Goal: Task Accomplishment & Management: Complete application form

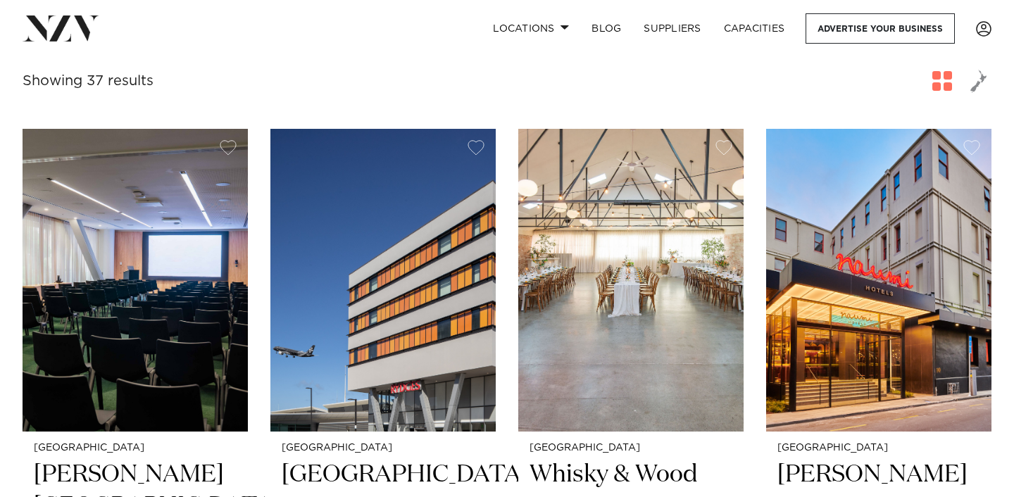
scroll to position [647, 0]
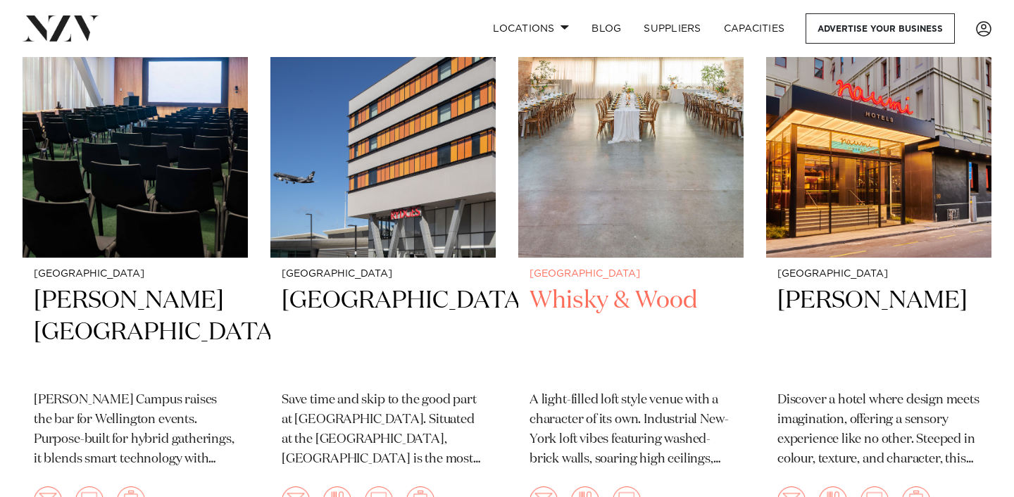
click at [600, 304] on h2 "Whisky & Wood" at bounding box center [630, 332] width 203 height 95
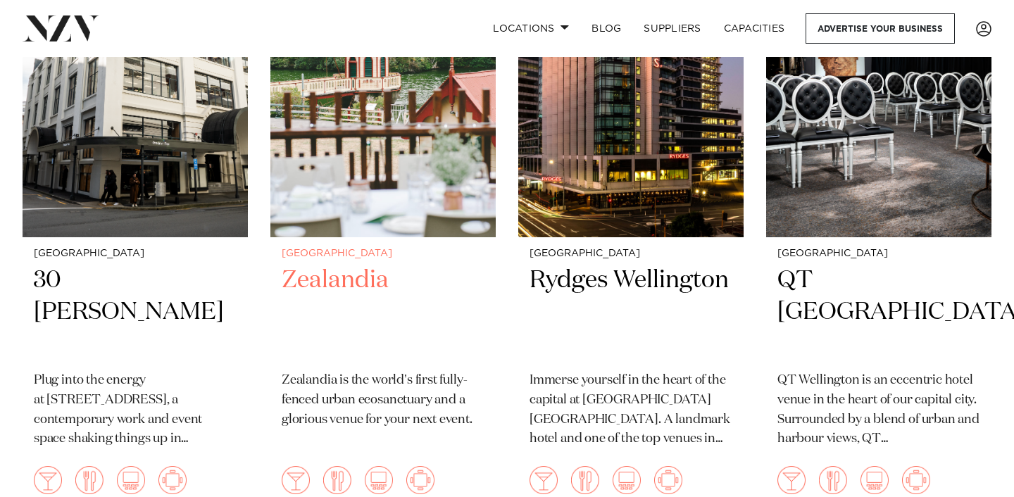
scroll to position [1282, 0]
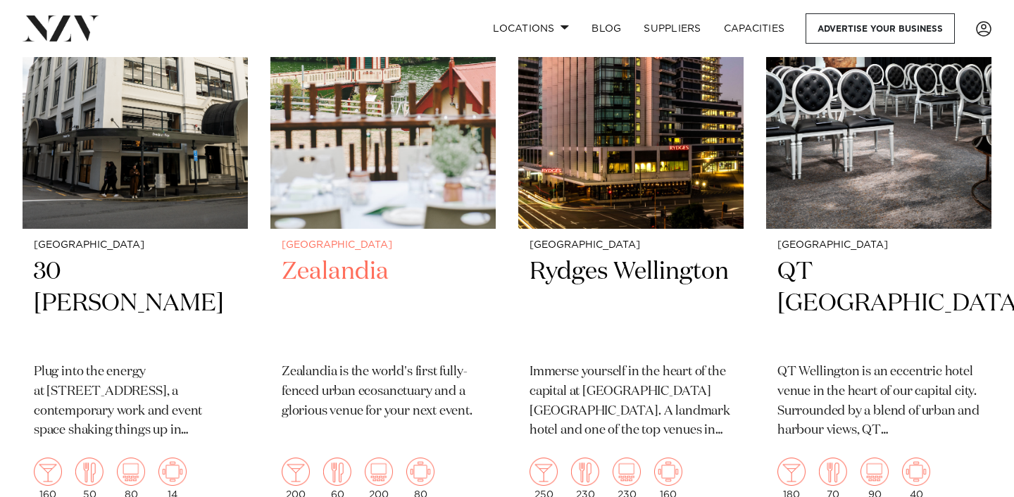
click at [349, 286] on h2 "Zealandia" at bounding box center [383, 303] width 203 height 95
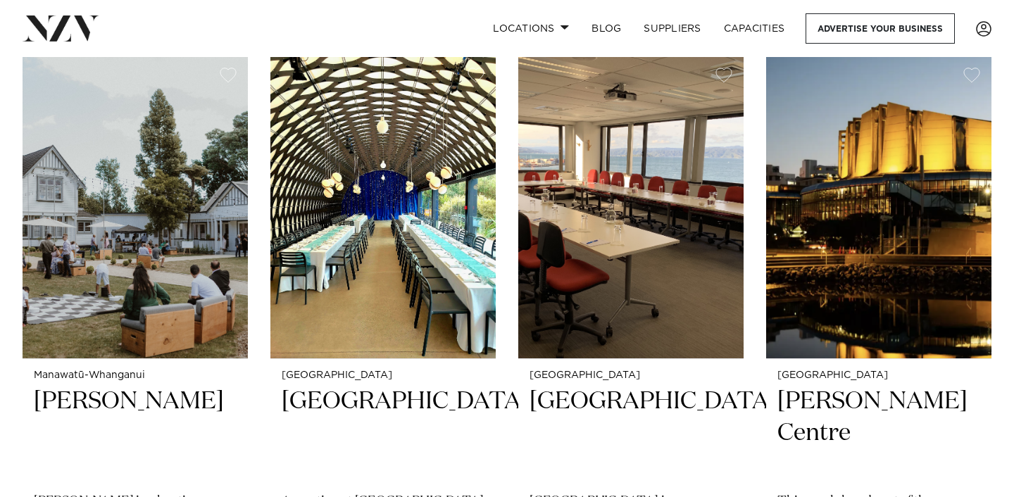
scroll to position [2436, 0]
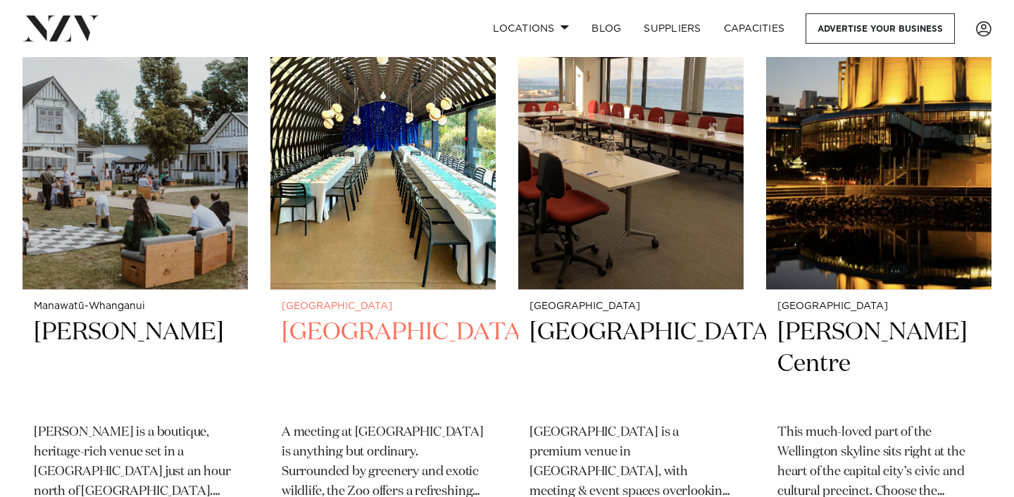
click at [355, 333] on h2 "Wellington Zoo" at bounding box center [383, 364] width 203 height 95
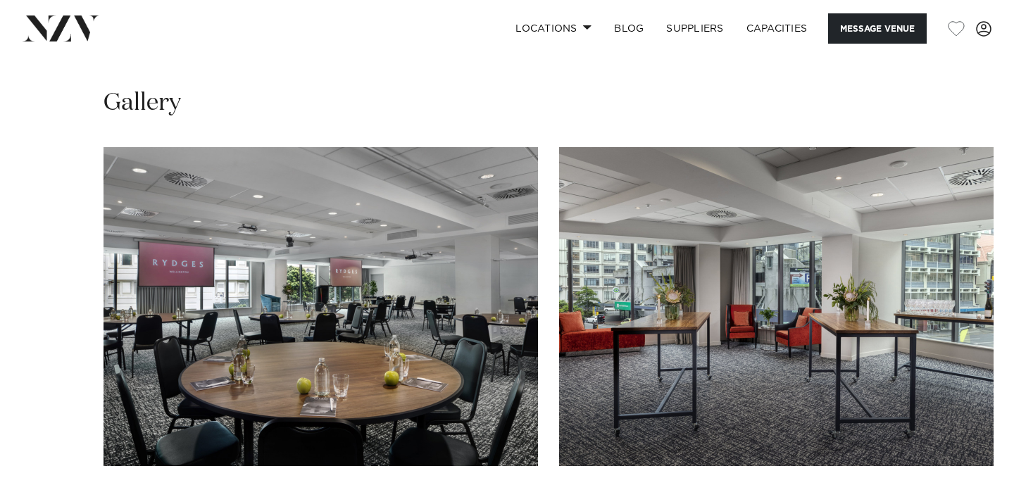
scroll to position [1627, 0]
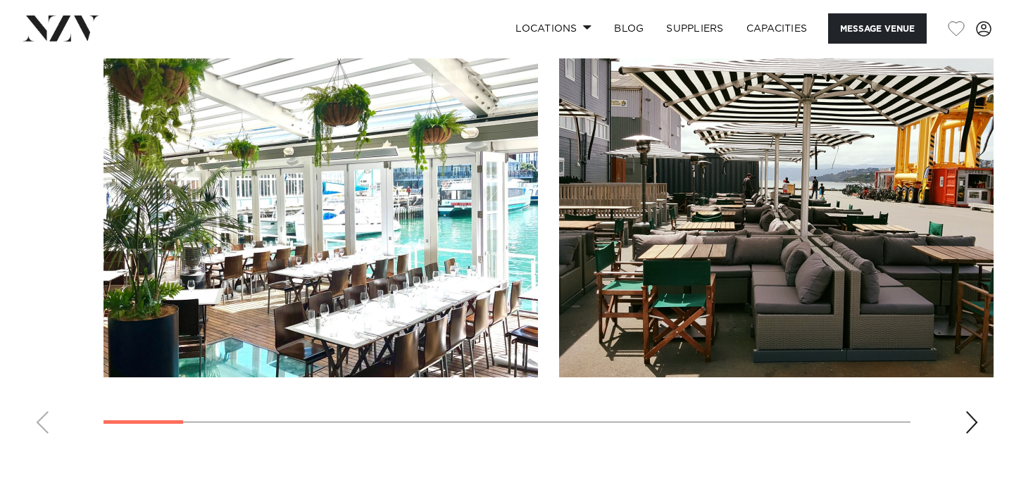
scroll to position [1311, 0]
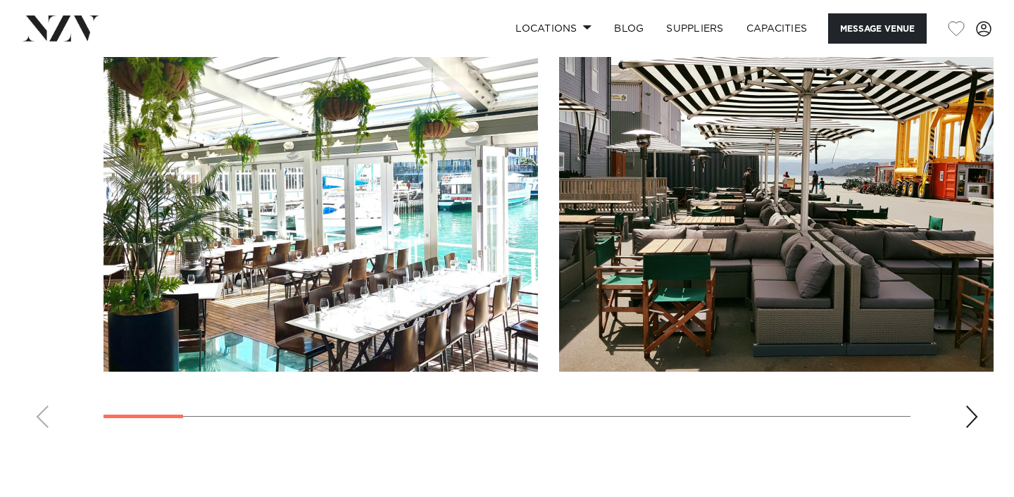
click at [970, 411] on div "Next slide" at bounding box center [971, 416] width 14 height 23
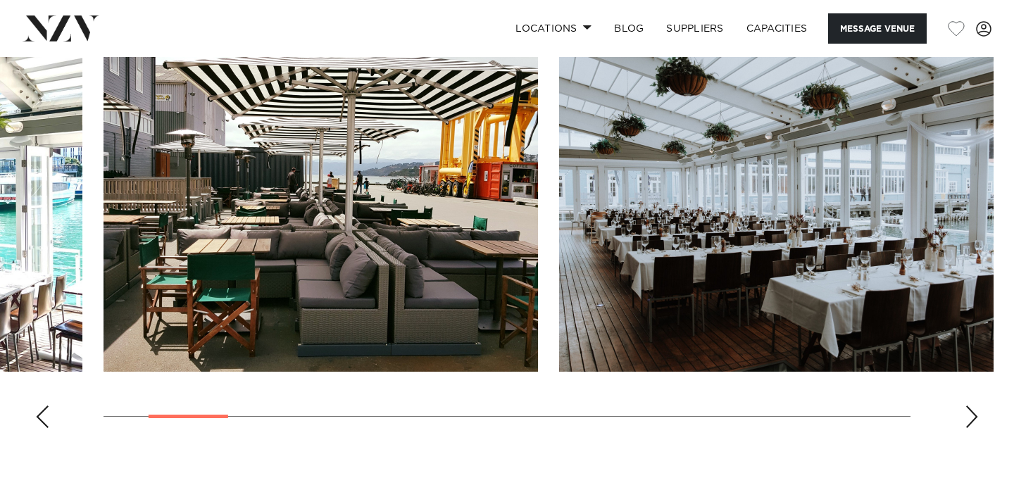
click at [970, 411] on div "Next slide" at bounding box center [971, 416] width 14 height 23
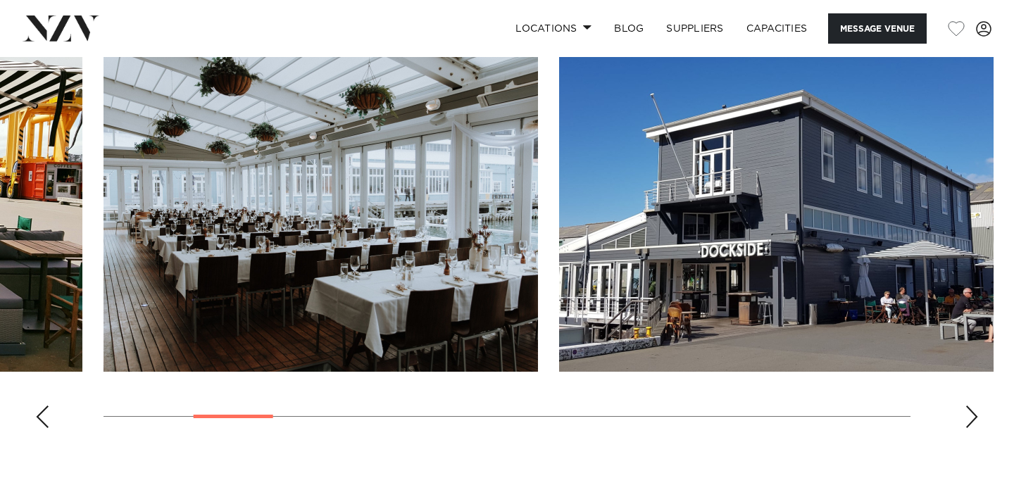
click at [970, 411] on div "Next slide" at bounding box center [971, 416] width 14 height 23
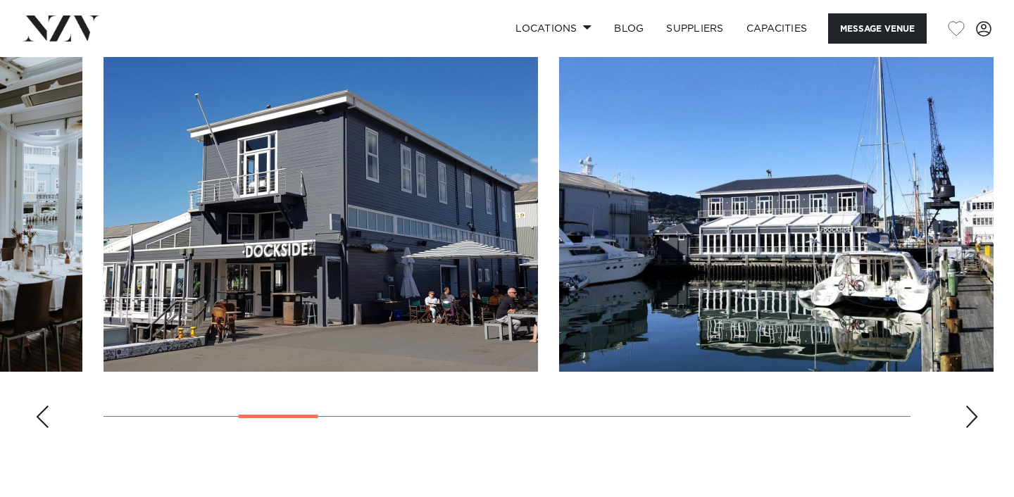
click at [970, 411] on div "Next slide" at bounding box center [971, 416] width 14 height 23
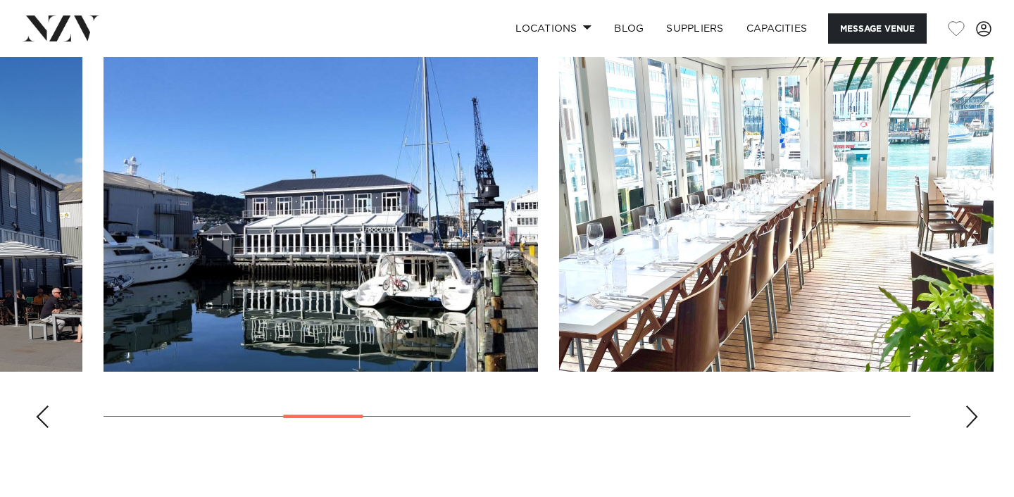
click at [969, 411] on div "Next slide" at bounding box center [971, 416] width 14 height 23
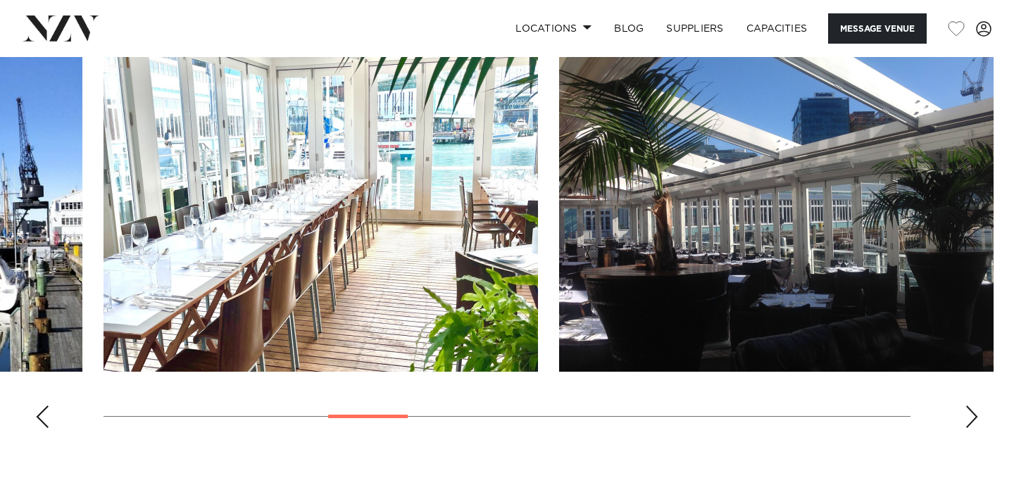
click at [969, 417] on div "Next slide" at bounding box center [971, 416] width 14 height 23
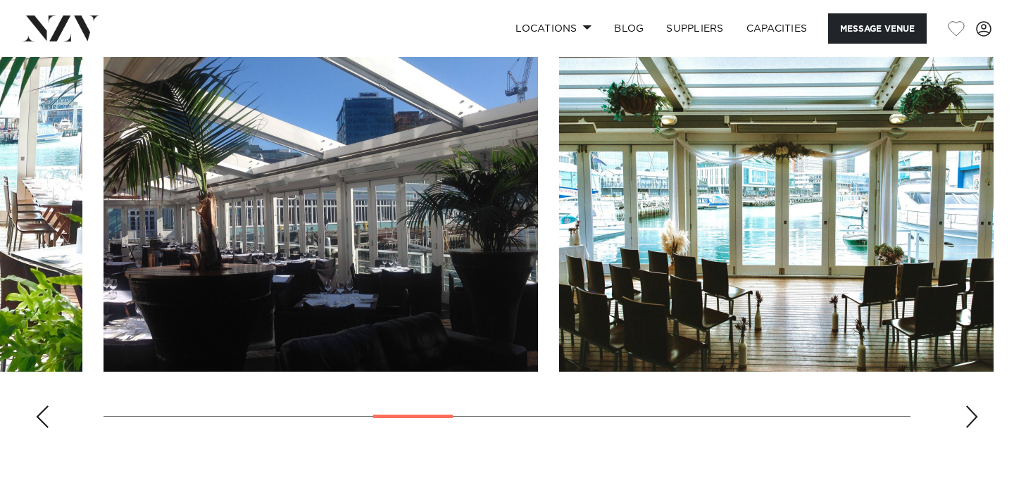
click at [969, 417] on div "Next slide" at bounding box center [971, 416] width 14 height 23
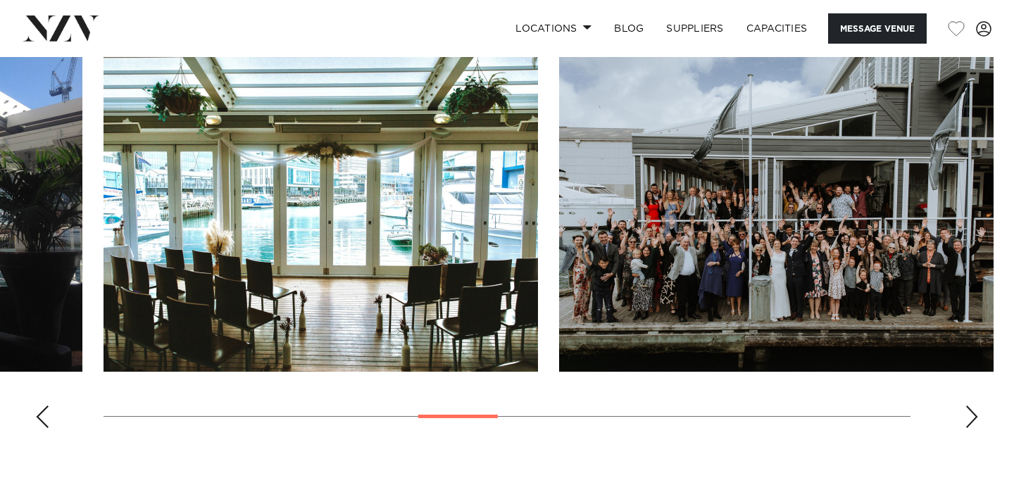
click at [969, 417] on div "Next slide" at bounding box center [971, 416] width 14 height 23
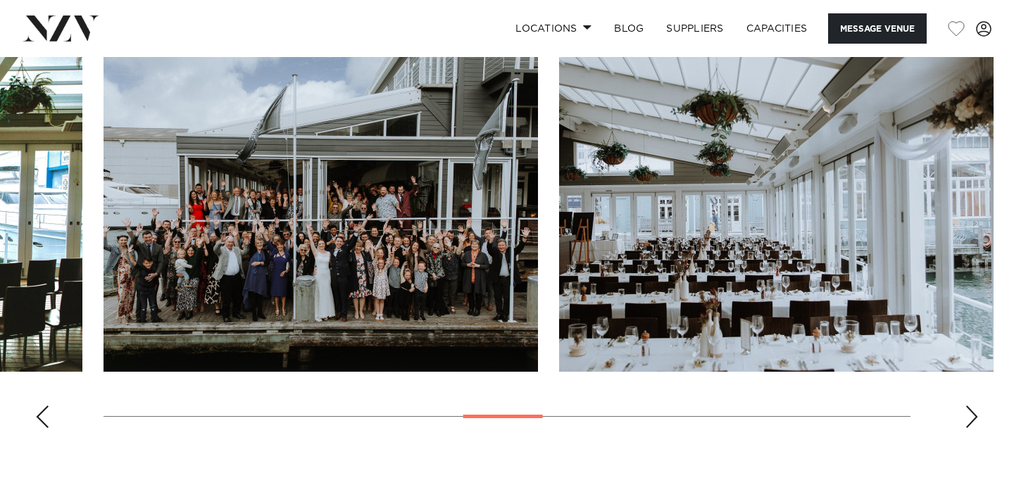
click at [969, 417] on div "Next slide" at bounding box center [971, 416] width 14 height 23
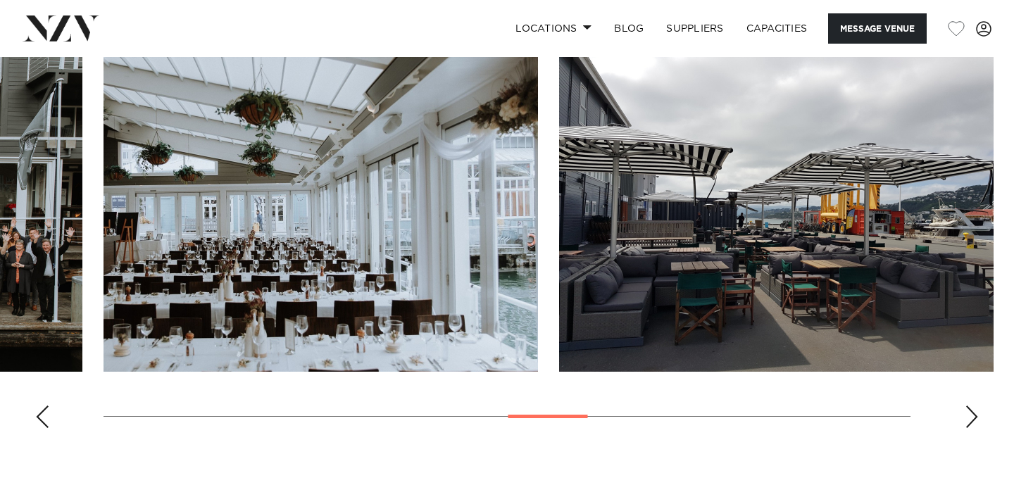
click at [969, 417] on div "Next slide" at bounding box center [971, 416] width 14 height 23
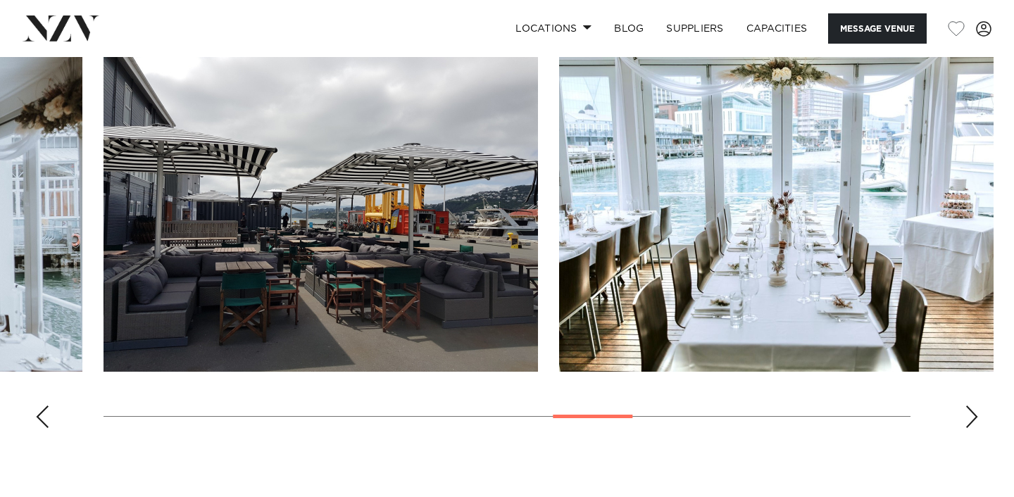
click at [969, 417] on div "Next slide" at bounding box center [971, 416] width 14 height 23
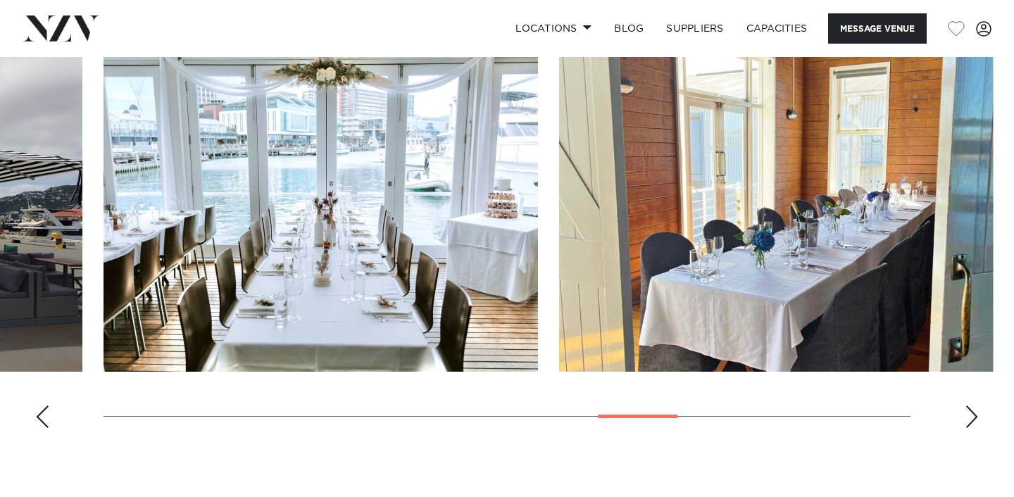
click at [969, 417] on div "Next slide" at bounding box center [971, 416] width 14 height 23
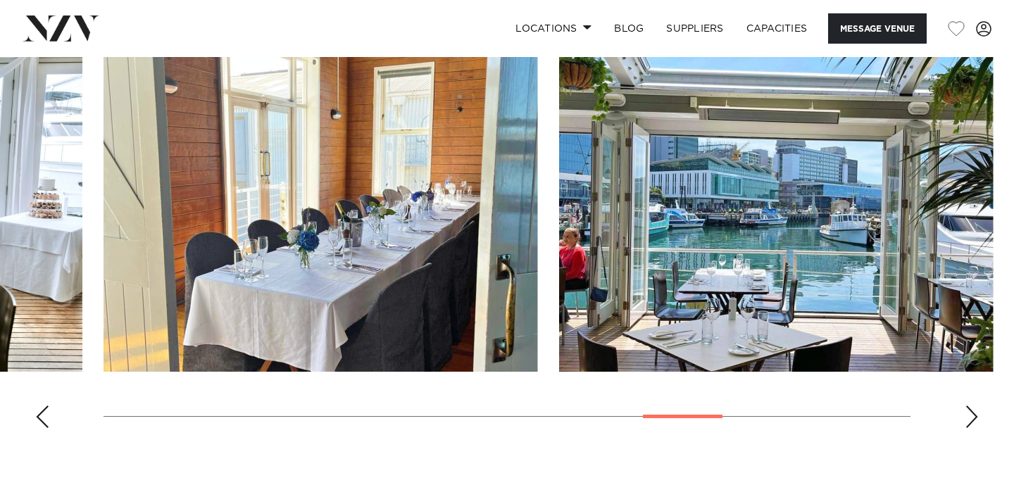
click at [969, 417] on div "Next slide" at bounding box center [971, 416] width 14 height 23
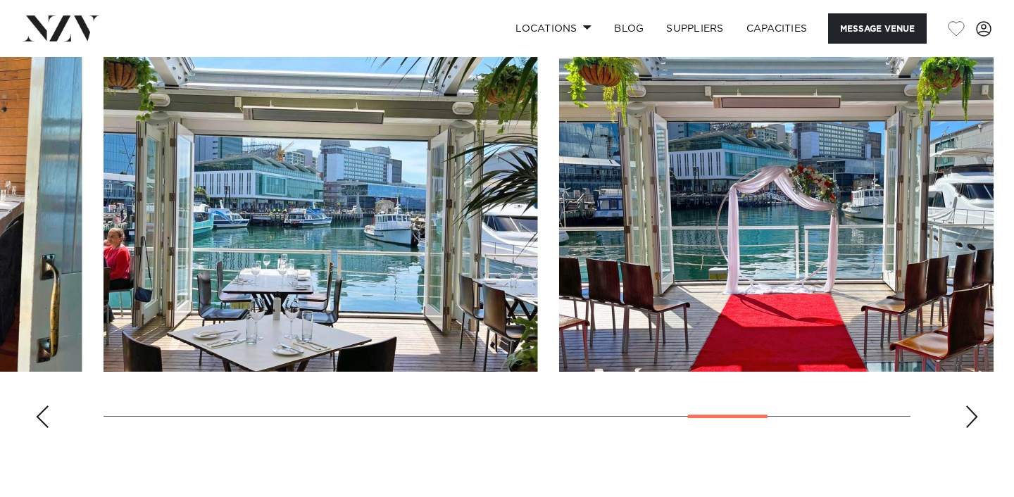
click at [969, 417] on div "Next slide" at bounding box center [971, 416] width 14 height 23
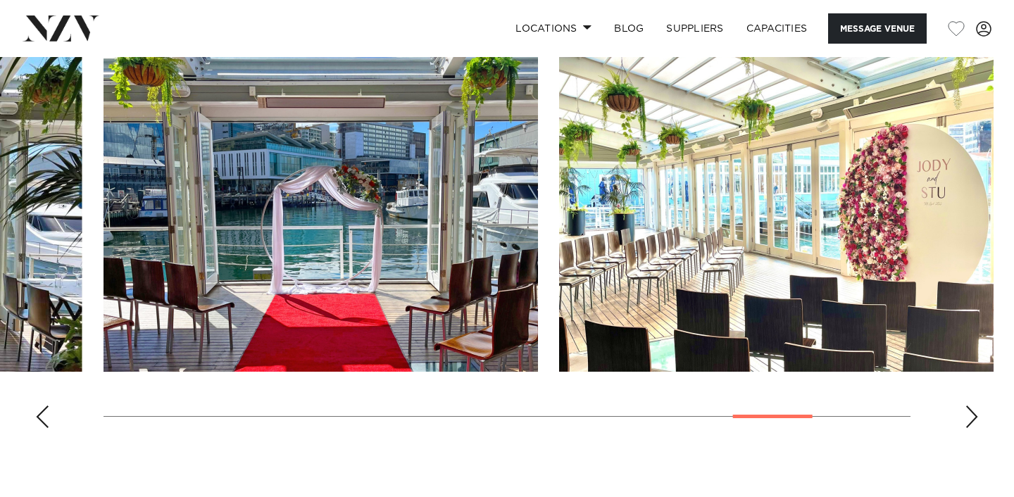
click at [969, 417] on div "Next slide" at bounding box center [971, 416] width 14 height 23
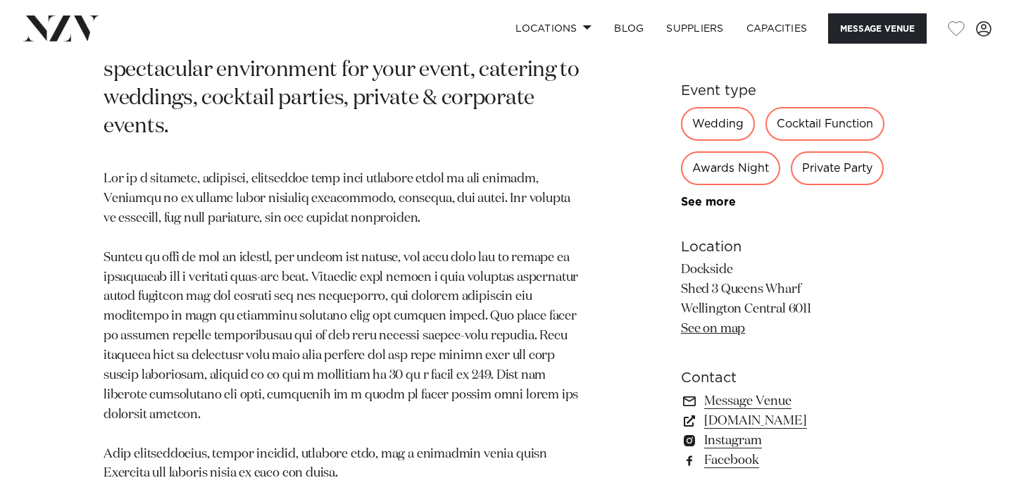
scroll to position [518, 0]
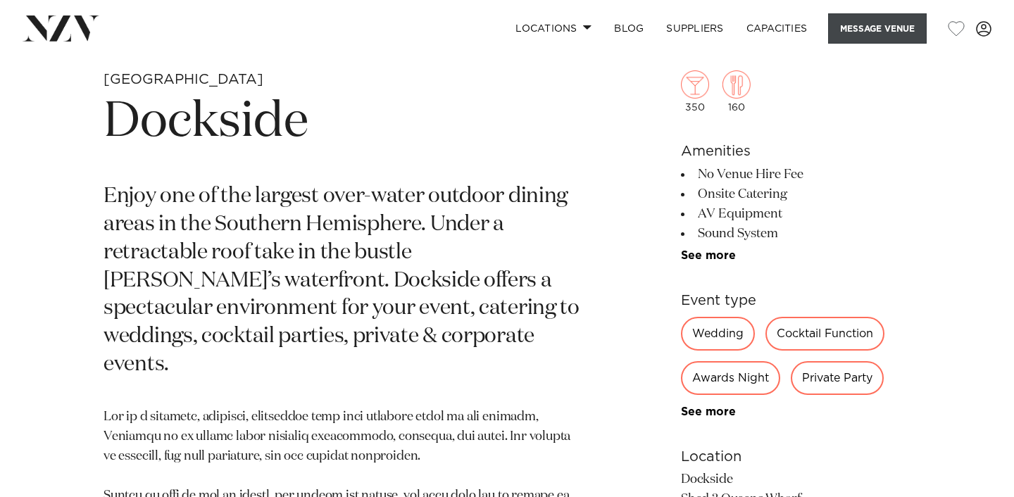
click at [843, 32] on button "Message Venue" at bounding box center [877, 28] width 99 height 30
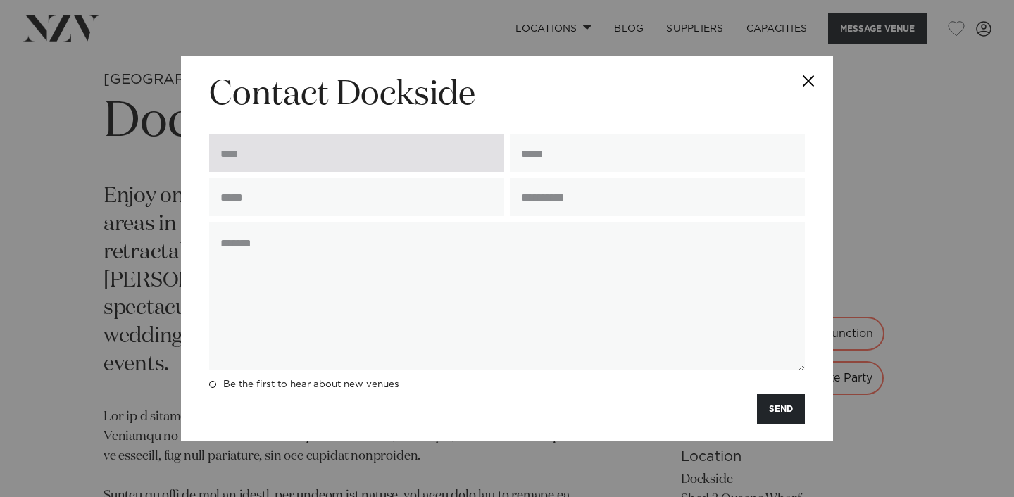
click at [263, 137] on input "text" at bounding box center [356, 153] width 295 height 38
type input "*"
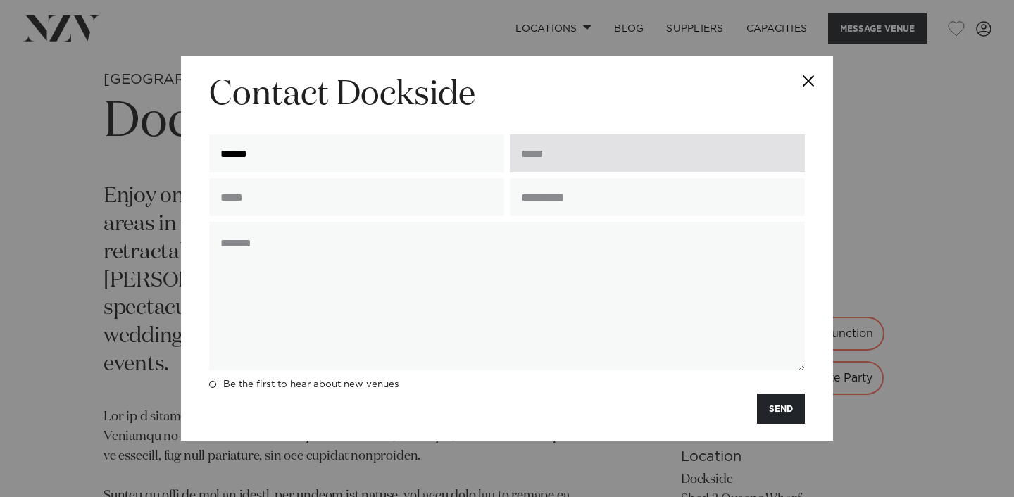
type input "******"
click at [524, 153] on input "email" at bounding box center [657, 153] width 295 height 38
type input "**********"
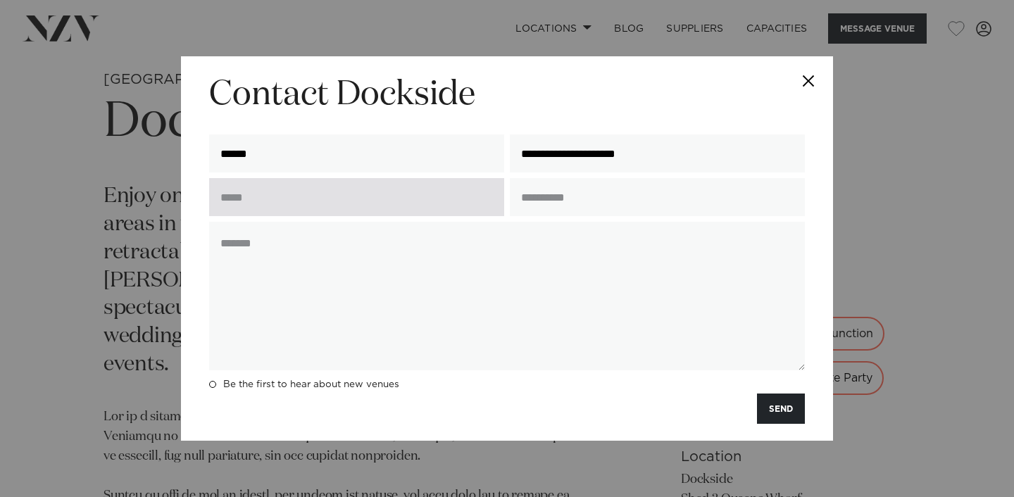
click at [380, 198] on input "text" at bounding box center [356, 197] width 295 height 38
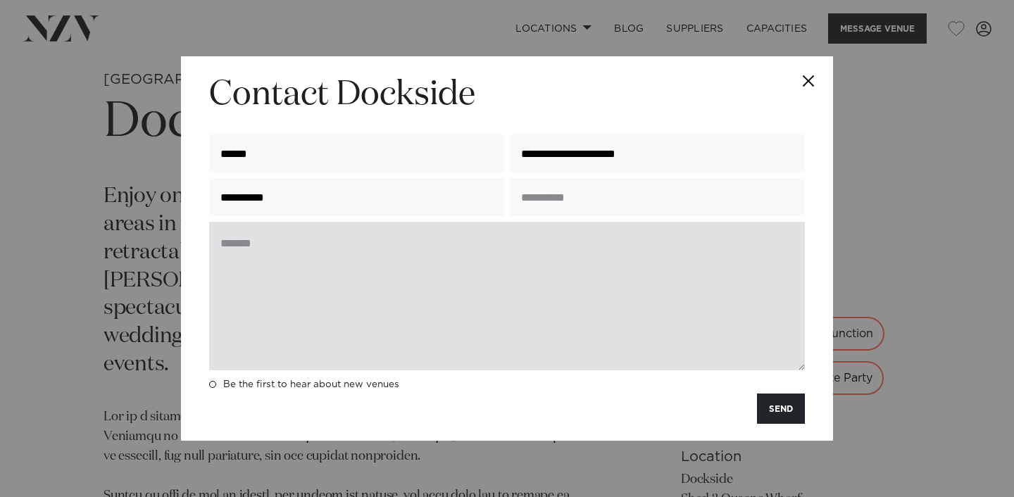
type input "**********"
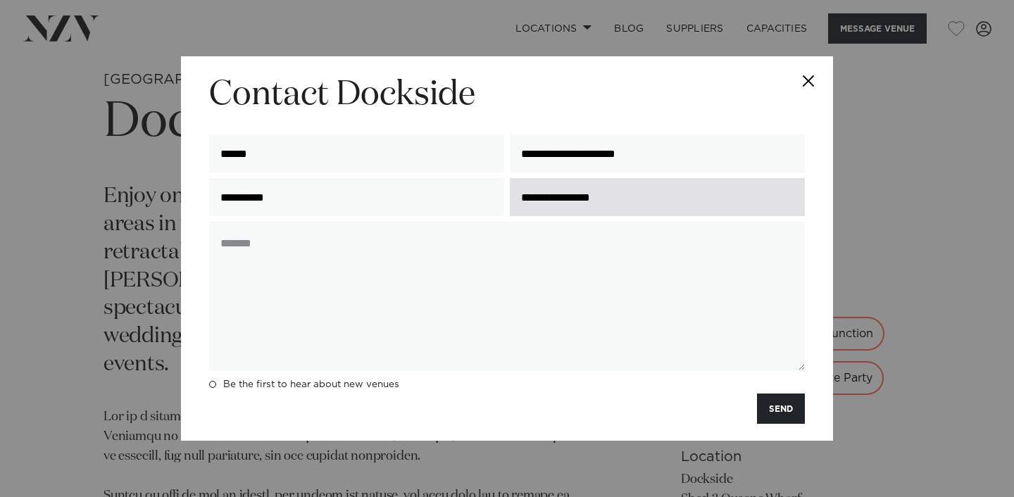
type input "**********"
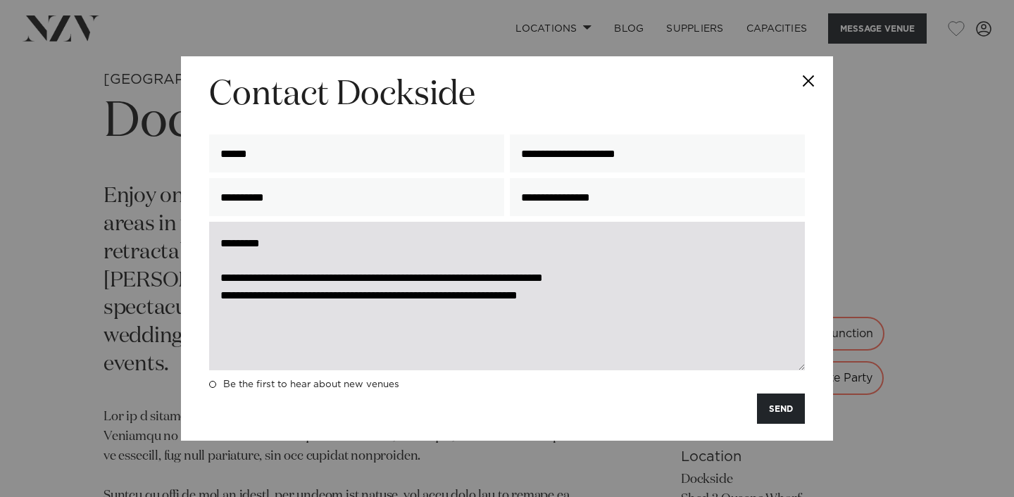
click at [279, 294] on textarea "**********" at bounding box center [506, 296] width 595 height 149
click at [273, 294] on textarea "**********" at bounding box center [506, 296] width 595 height 149
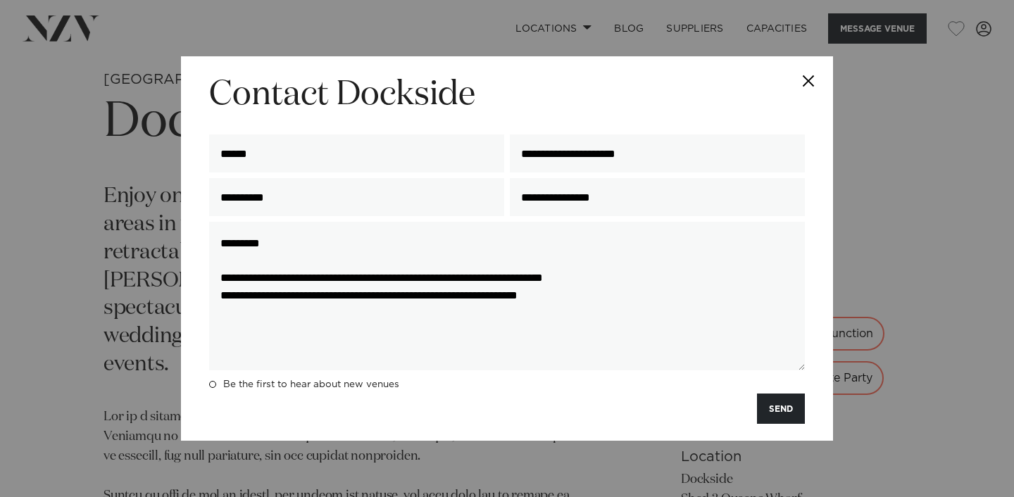
drag, startPoint x: 629, startPoint y: 305, endPoint x: 195, endPoint y: 292, distance: 433.8
click at [196, 293] on div "**********" at bounding box center [507, 248] width 652 height 384
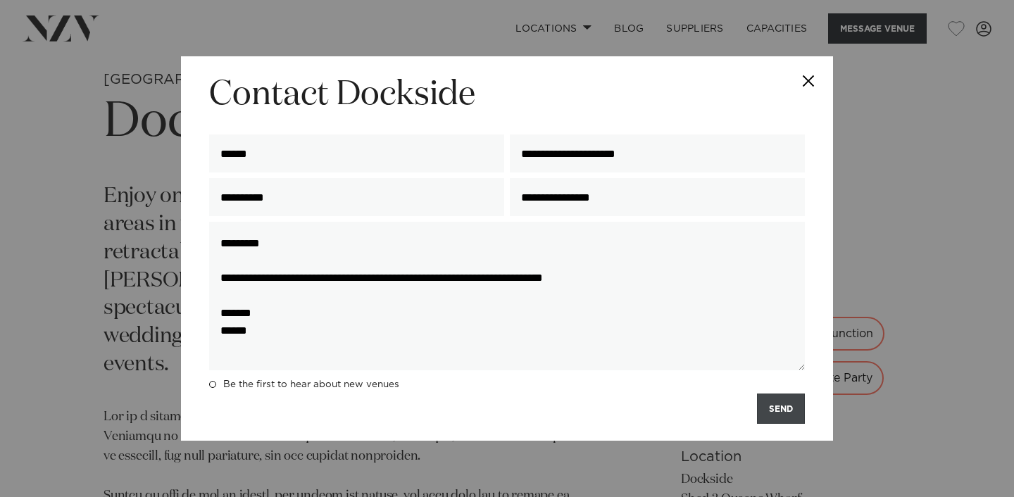
type textarea "**********"
click at [792, 420] on button "SEND" at bounding box center [781, 408] width 48 height 30
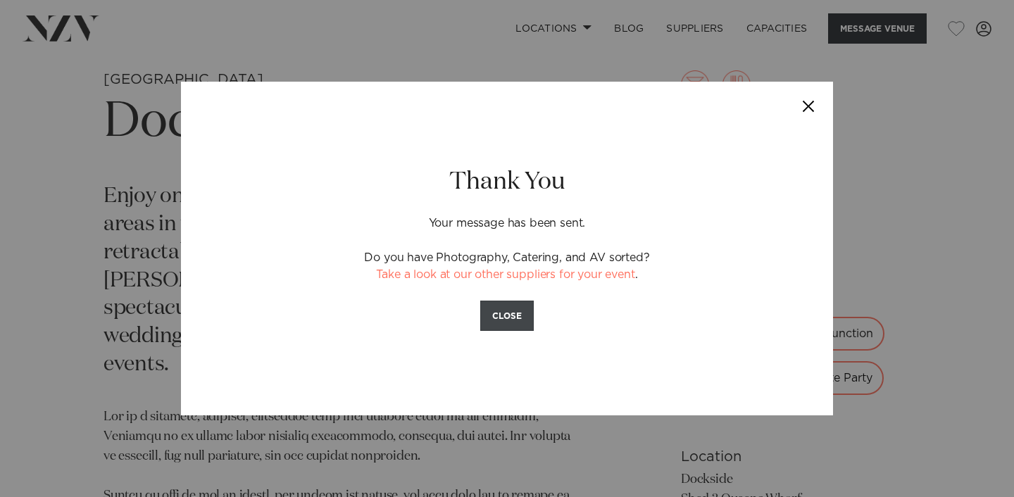
click at [505, 303] on button "CLOSE" at bounding box center [506, 316] width 53 height 30
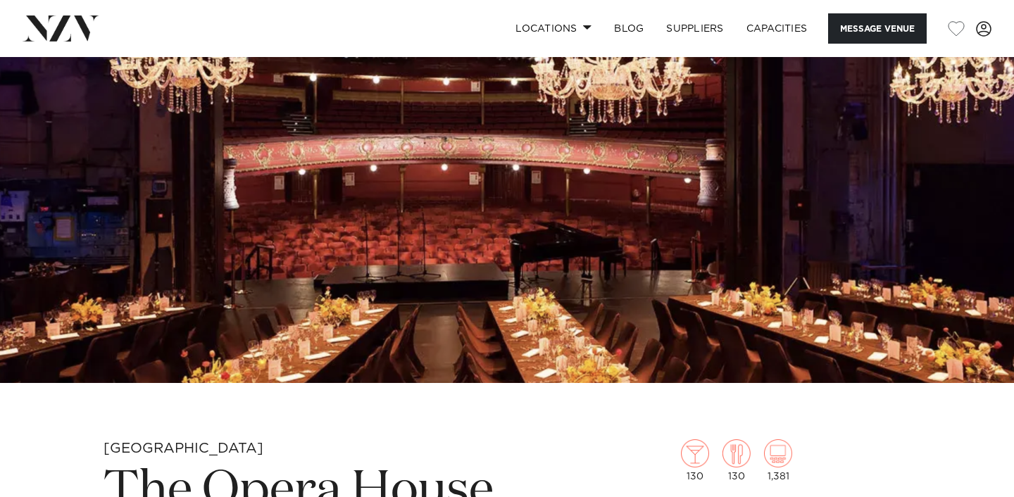
scroll to position [153, 0]
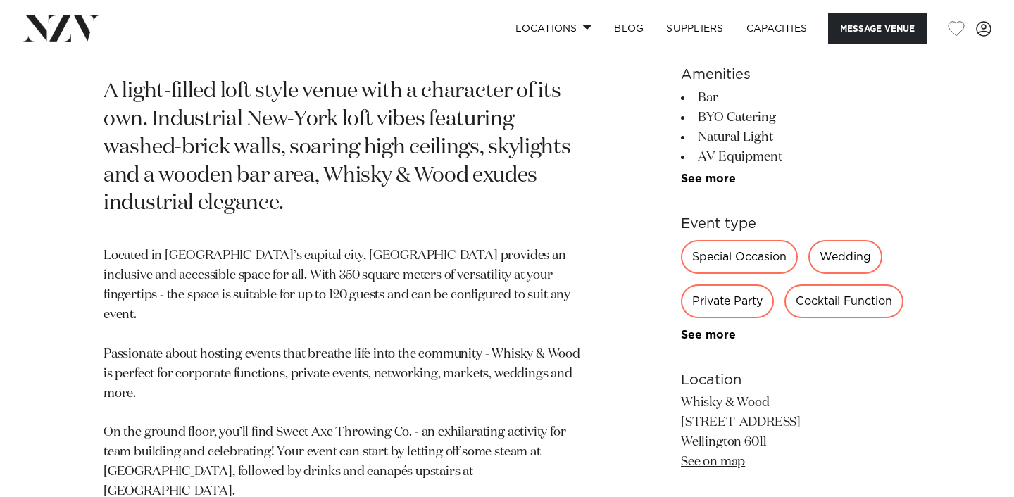
scroll to position [707, 0]
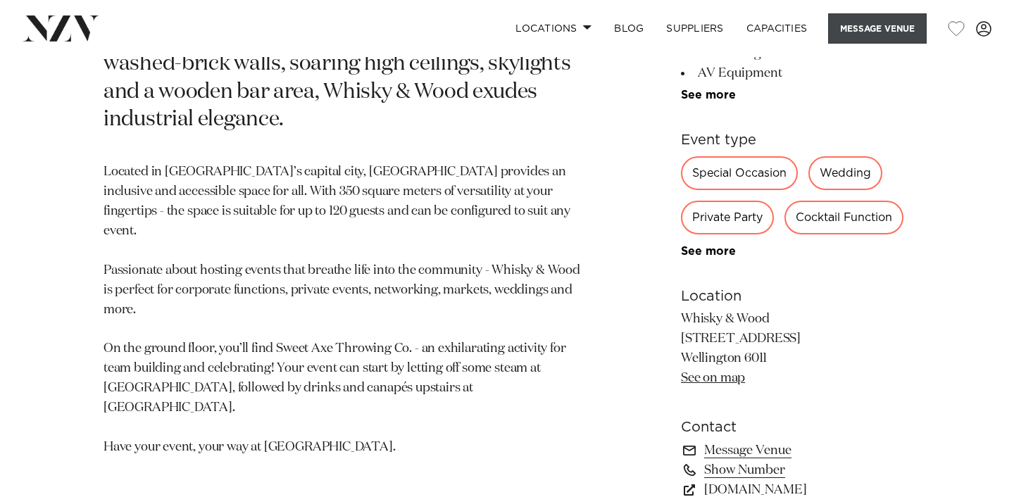
click at [896, 22] on button "Message Venue" at bounding box center [877, 28] width 99 height 30
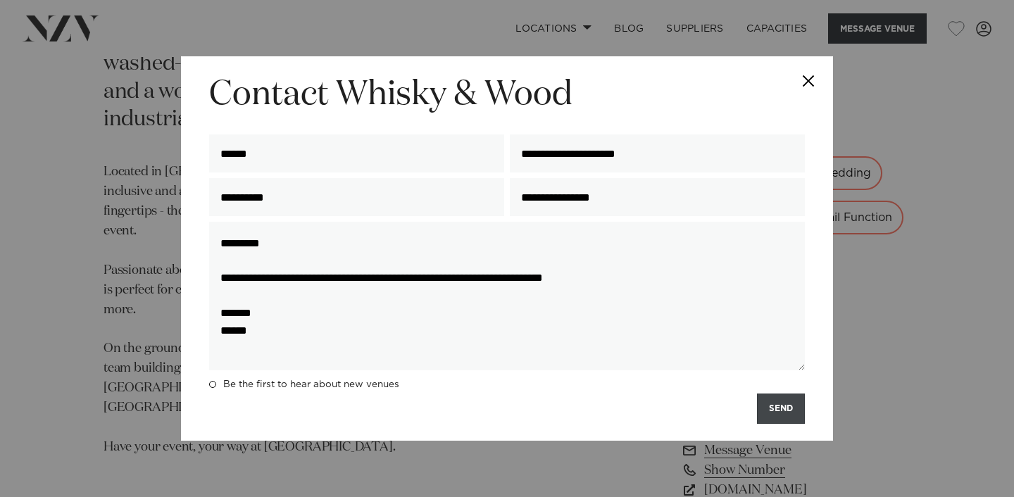
click at [778, 405] on button "SEND" at bounding box center [781, 408] width 48 height 30
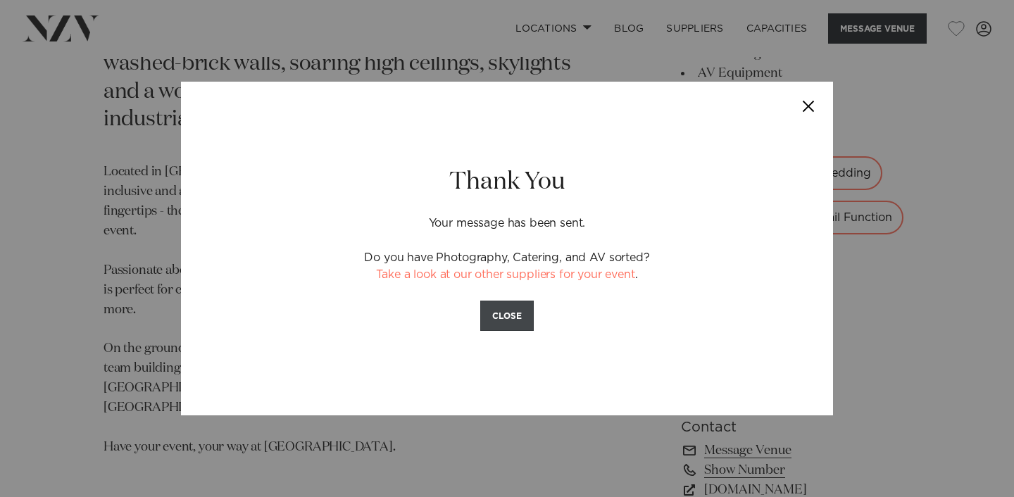
click at [499, 323] on button "CLOSE" at bounding box center [506, 316] width 53 height 30
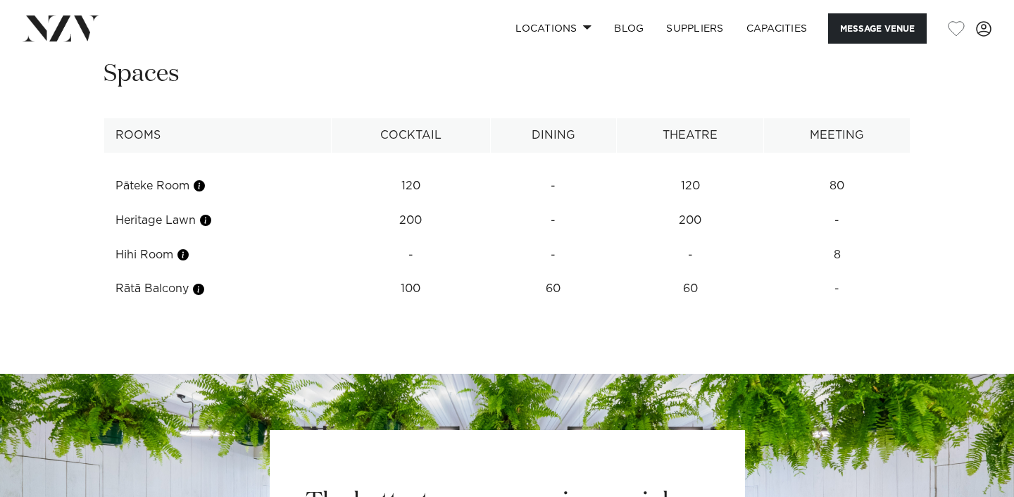
scroll to position [2128, 0]
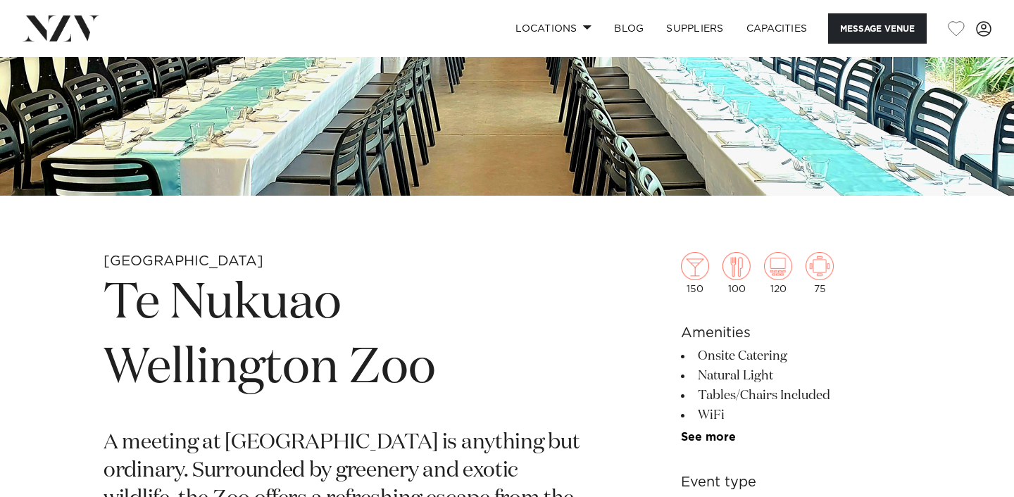
scroll to position [252, 0]
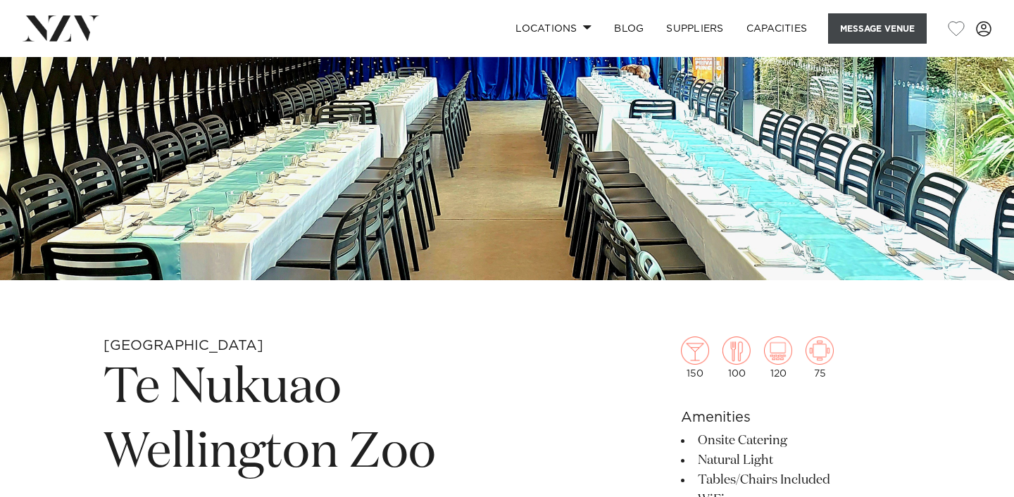
click at [859, 23] on button "Message Venue" at bounding box center [877, 28] width 99 height 30
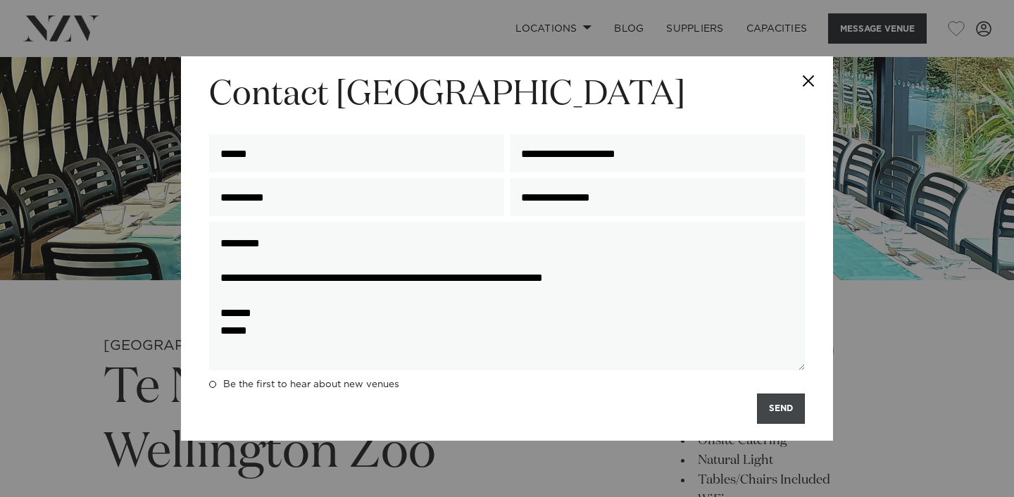
click at [794, 416] on button "SEND" at bounding box center [781, 408] width 48 height 30
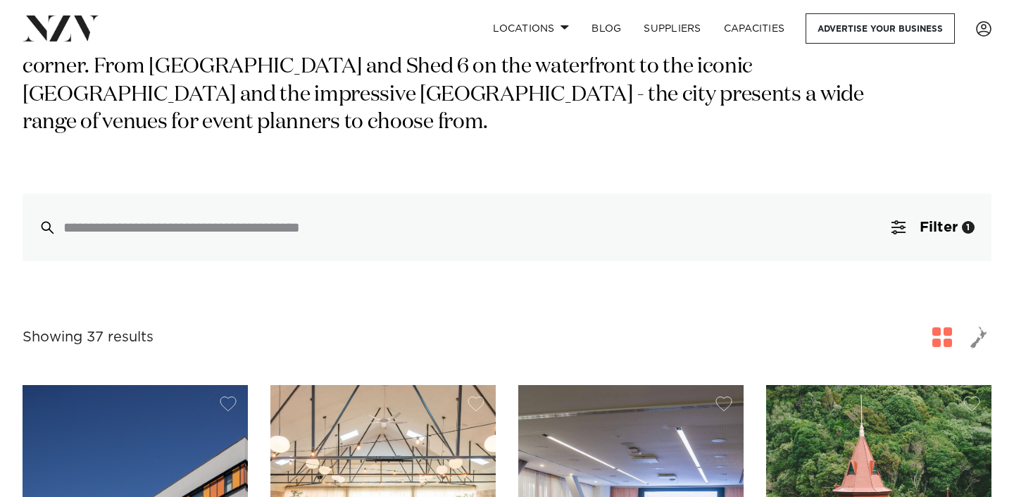
scroll to position [234, 0]
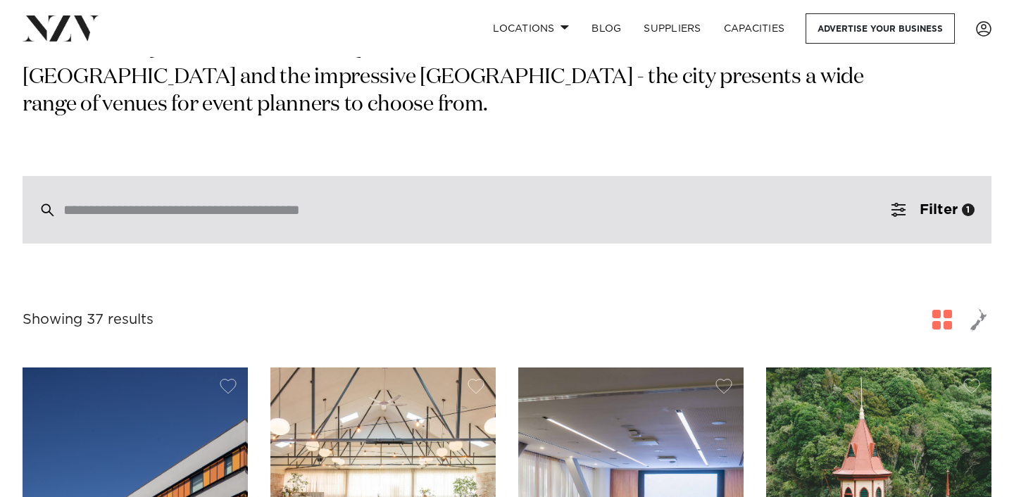
click at [496, 214] on input "search" at bounding box center [476, 209] width 827 height 15
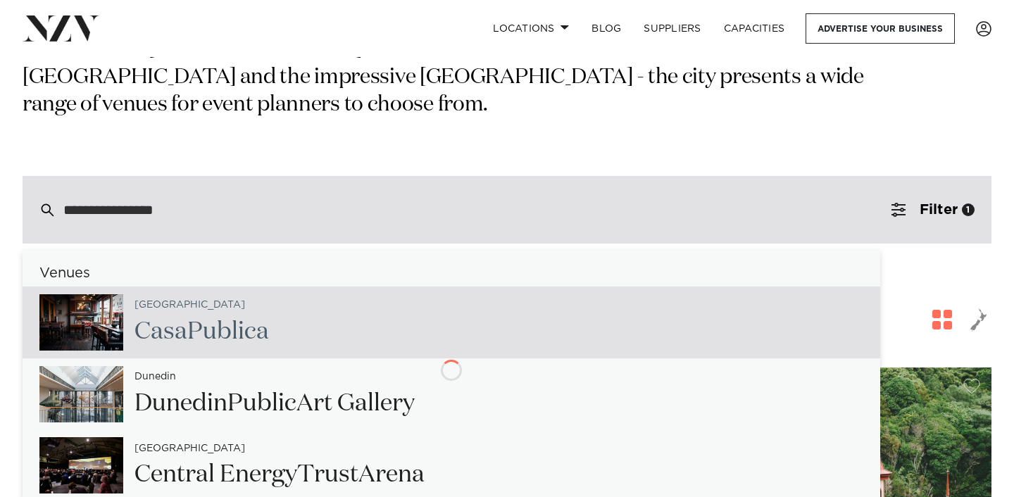
type input "**********"
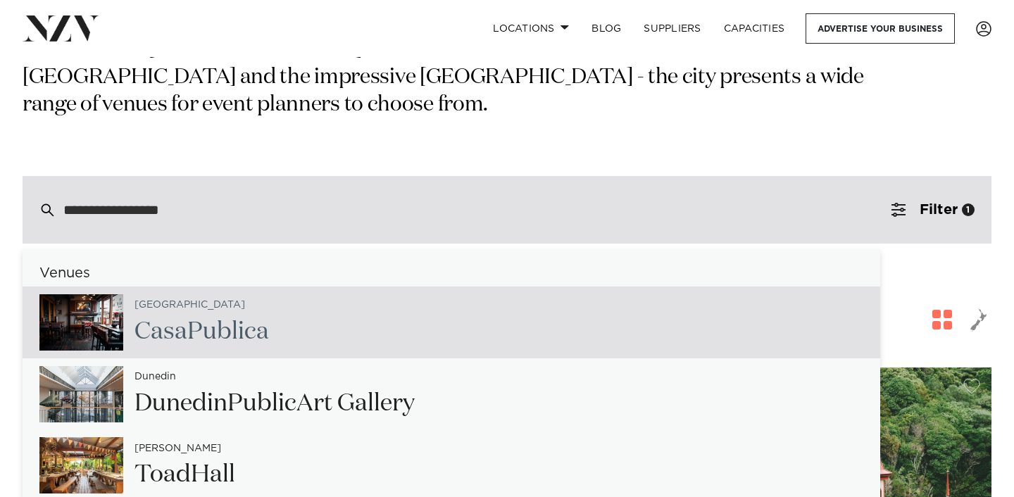
type input "**********"
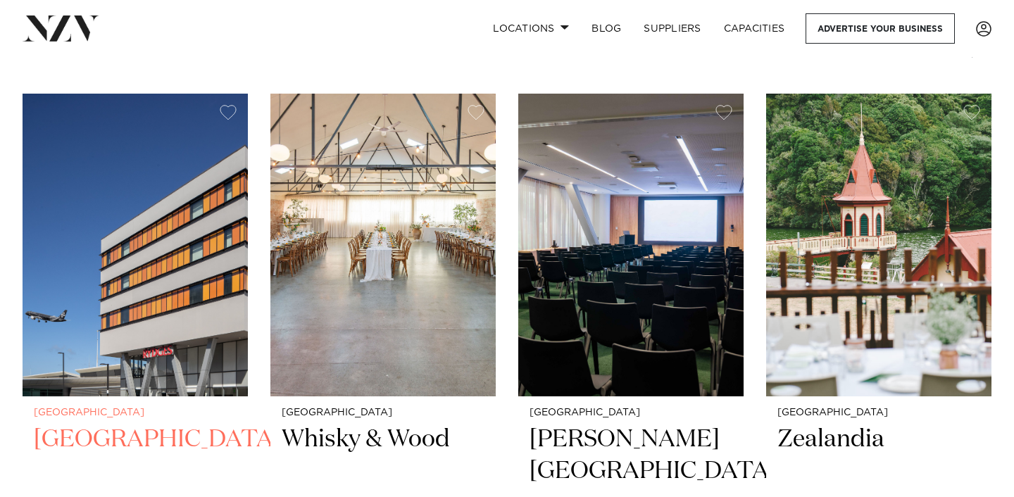
scroll to position [0, 0]
